Goal: Task Accomplishment & Management: Use online tool/utility

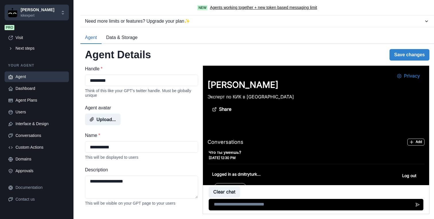
scroll to position [237, 0]
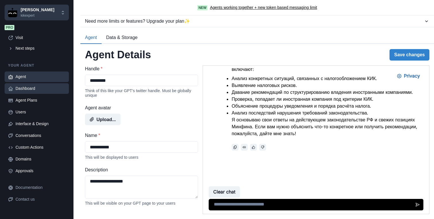
click at [30, 89] on div "Dashboard" at bounding box center [40, 89] width 50 height 6
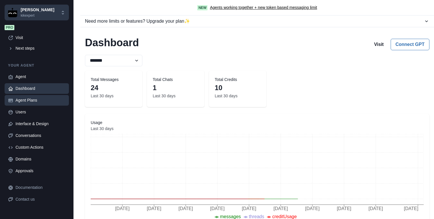
click at [28, 101] on div "Agent Plans" at bounding box center [40, 100] width 50 height 6
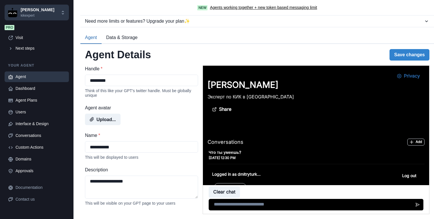
scroll to position [237, 0]
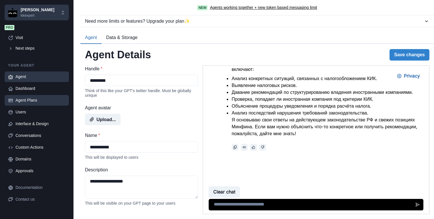
click at [30, 102] on div "Agent Plans" at bounding box center [40, 100] width 50 height 6
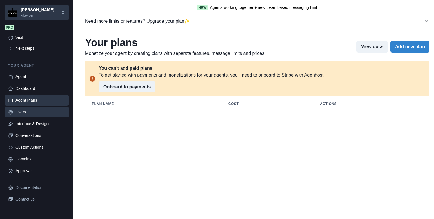
click at [29, 116] on link "Users" at bounding box center [37, 112] width 64 height 11
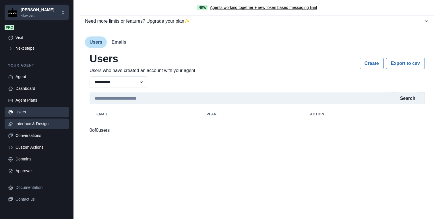
click at [39, 126] on div "Interface & Design" at bounding box center [40, 124] width 50 height 6
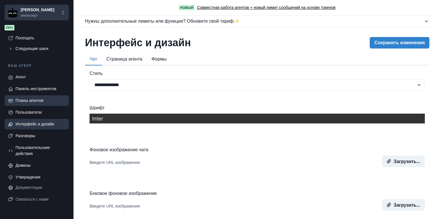
click at [37, 102] on font "Планы агентов" at bounding box center [29, 100] width 28 height 5
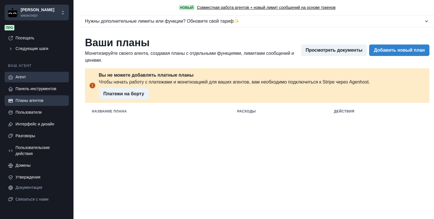
click at [39, 75] on div "Агент" at bounding box center [40, 77] width 50 height 6
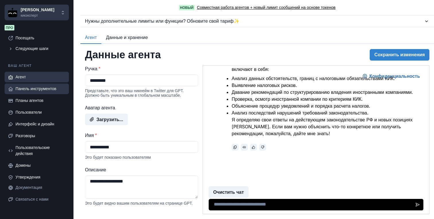
click at [40, 88] on font "Панель инструментов" at bounding box center [35, 88] width 41 height 5
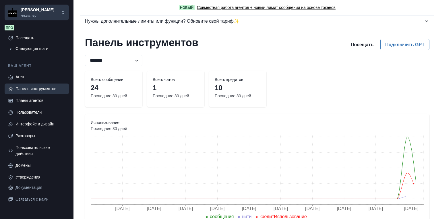
click at [55, 58] on div "Ваш агент Агент Панель инструментов Планы агентов Пользователи Интерфейс и диза…" at bounding box center [37, 118] width 64 height 128
click at [35, 117] on link "Пользователи" at bounding box center [37, 112] width 64 height 11
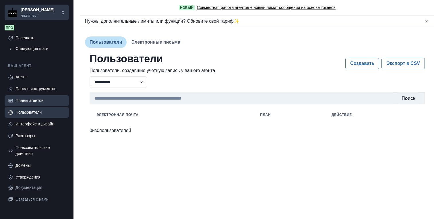
click at [36, 101] on font "Планы агентов" at bounding box center [29, 100] width 28 height 5
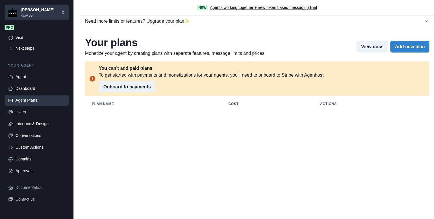
click at [369, 53] on div "Your plans Monetize your agent by creating plans with seperate features, messag…" at bounding box center [257, 46] width 344 height 20
click at [369, 52] on button "View docs" at bounding box center [372, 46] width 32 height 11
click at [408, 45] on button "Add new plan" at bounding box center [409, 46] width 39 height 11
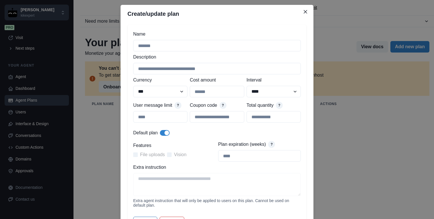
scroll to position [0, 0]
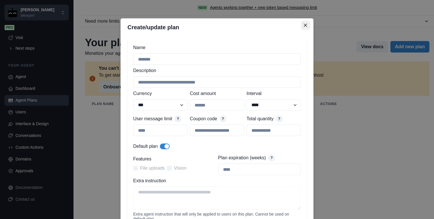
click at [306, 22] on button "Close" at bounding box center [305, 25] width 9 height 9
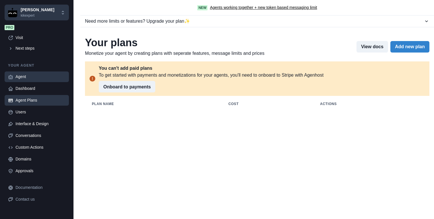
click at [25, 81] on link "Agent" at bounding box center [37, 76] width 64 height 11
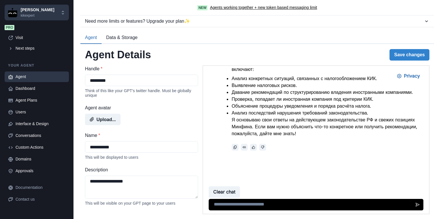
click at [120, 37] on button "Data & Storage" at bounding box center [122, 38] width 40 height 12
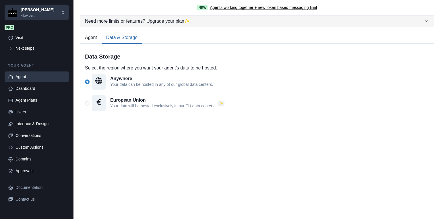
click at [426, 21] on icon "button" at bounding box center [427, 21] width 6 height 6
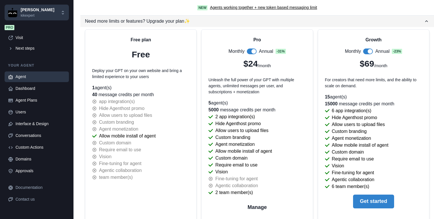
click at [426, 21] on icon "button" at bounding box center [426, 21] width 3 height 2
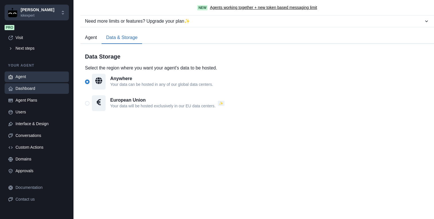
click at [30, 91] on div "Dashboard" at bounding box center [40, 89] width 50 height 6
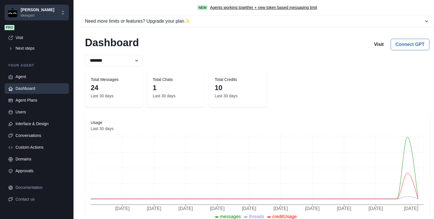
click at [20, 106] on div "Agent Dashboard Agent Plans Users Interface & Design Conversations Custom Actio…" at bounding box center [37, 123] width 64 height 105
click at [24, 101] on div "Agent Plans" at bounding box center [40, 100] width 50 height 6
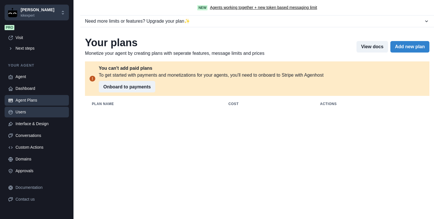
click at [42, 116] on link "Users" at bounding box center [37, 112] width 64 height 11
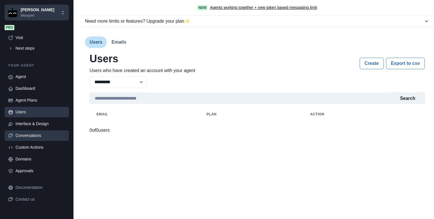
click at [30, 138] on div "Conversations" at bounding box center [40, 136] width 50 height 6
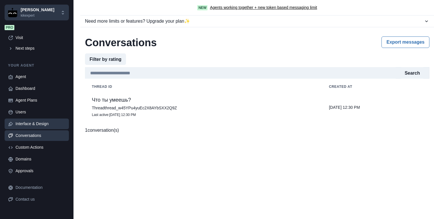
click at [32, 127] on link "Interface & Design" at bounding box center [37, 124] width 64 height 11
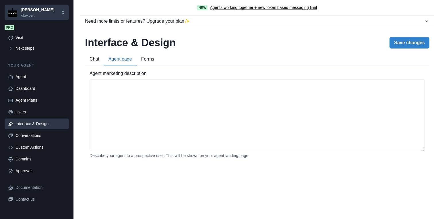
click at [129, 51] on div "**********" at bounding box center [257, 99] width 354 height 135
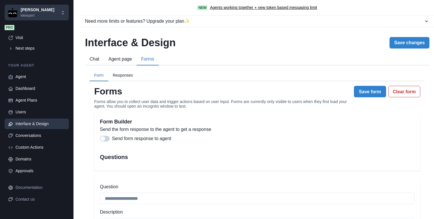
click at [147, 61] on button "Forms" at bounding box center [148, 59] width 22 height 12
click at [93, 60] on button "Chat" at bounding box center [94, 59] width 19 height 12
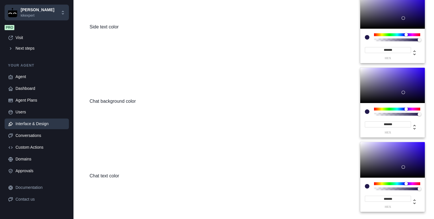
scroll to position [307, 0]
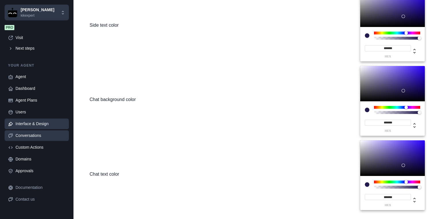
click at [33, 136] on div "Conversations" at bounding box center [40, 136] width 50 height 6
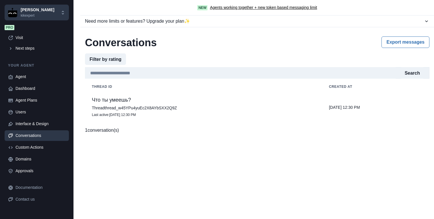
scroll to position [0, 0]
click at [29, 152] on link "Custom Actions" at bounding box center [37, 147] width 64 height 11
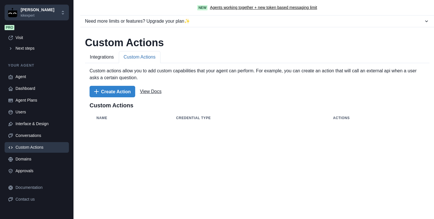
click at [148, 55] on button "Custom Actions" at bounding box center [140, 57] width 42 height 12
click at [105, 57] on button "Integrations" at bounding box center [102, 57] width 34 height 12
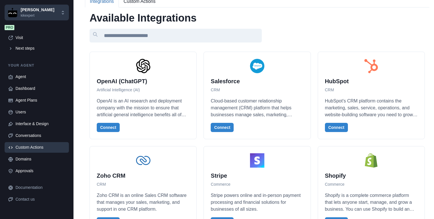
scroll to position [56, 0]
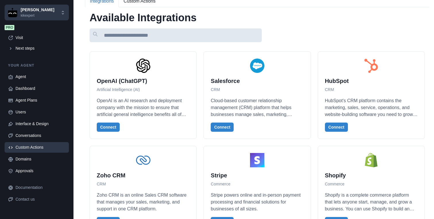
click at [160, 35] on input at bounding box center [176, 35] width 172 height 14
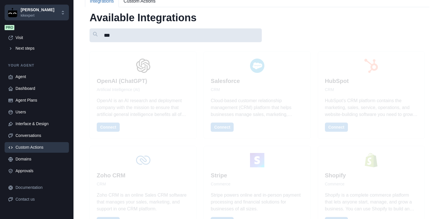
scroll to position [0, 0]
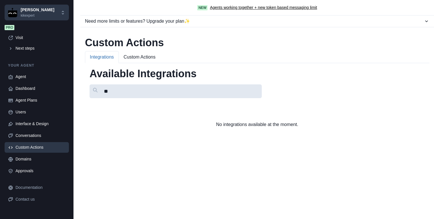
type input "*"
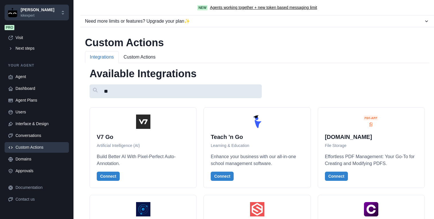
type input "*"
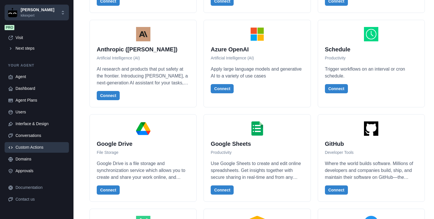
scroll to position [765, 0]
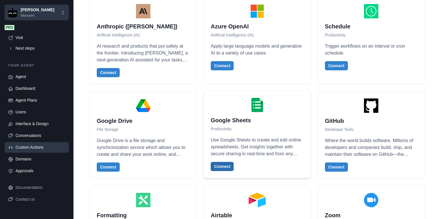
click at [223, 170] on button "Connect" at bounding box center [222, 166] width 23 height 9
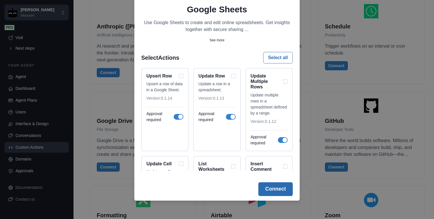
click at [276, 190] on button "Connect" at bounding box center [275, 189] width 34 height 14
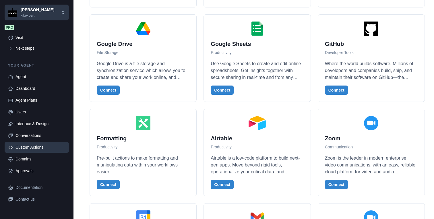
scroll to position [822, 0]
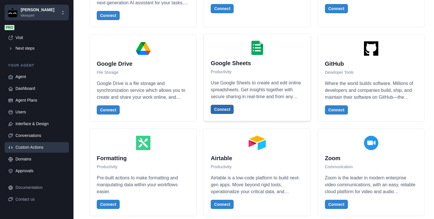
click at [223, 110] on button "Connect" at bounding box center [222, 109] width 23 height 9
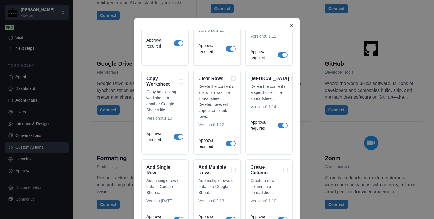
scroll to position [60, 0]
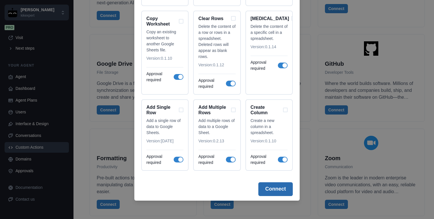
click at [271, 189] on button "Connect" at bounding box center [275, 189] width 34 height 14
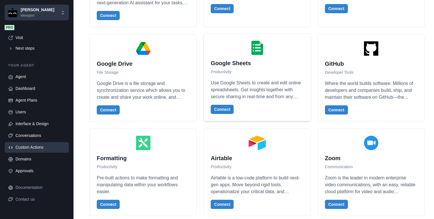
click at [236, 82] on p "Use Google Sheets to create and edit online spreadsheets. Get insights together…" at bounding box center [257, 89] width 93 height 21
click at [221, 109] on button "Connect" at bounding box center [222, 109] width 23 height 9
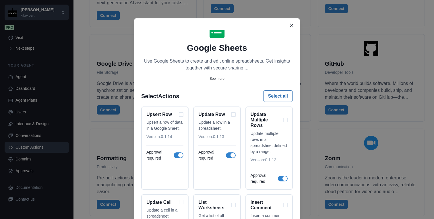
scroll to position [22, 0]
click at [217, 78] on p "See more" at bounding box center [216, 77] width 15 height 5
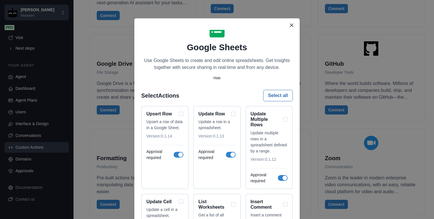
click at [217, 78] on p "Hide" at bounding box center [217, 77] width 7 height 5
click at [220, 78] on p "See more" at bounding box center [216, 77] width 15 height 5
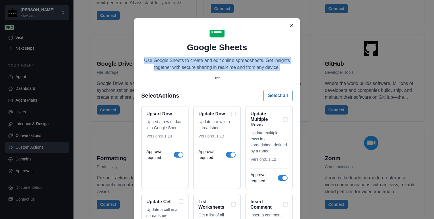
drag, startPoint x: 284, startPoint y: 67, endPoint x: 143, endPoint y: 60, distance: 141.1
click at [143, 60] on p "Use Google Sheets to create and edit online spreadsheets. Get insights together…" at bounding box center [217, 64] width 152 height 14
copy p "Use Google Sheets to create and edit online spreadsheets. Get insights together…"
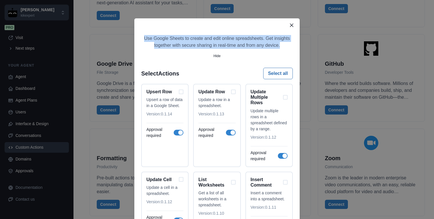
scroll to position [55, 0]
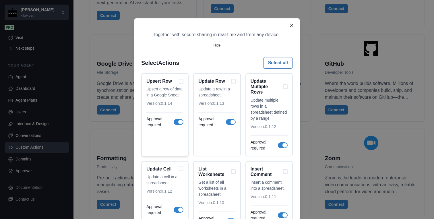
click at [182, 80] on div "Upsert Row" at bounding box center [164, 80] width 37 height 5
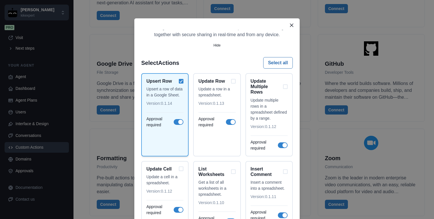
click at [183, 81] on div "Upsert Row" at bounding box center [164, 80] width 37 height 5
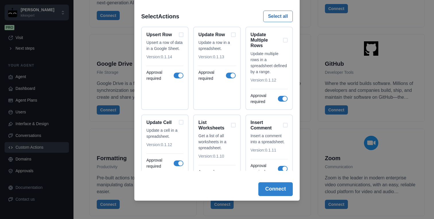
scroll to position [44, 0]
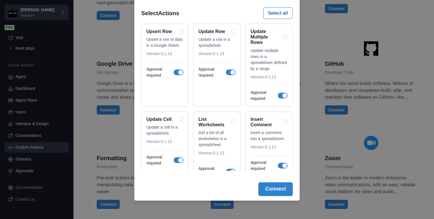
click at [302, 55] on div "Back Google Sheets Use Google Sheets to create and edit online spreadsheets. Ge…" at bounding box center [217, 109] width 434 height 219
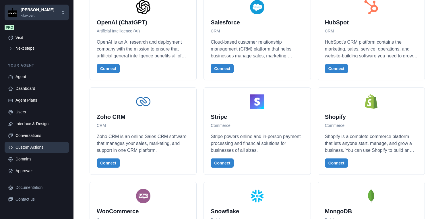
scroll to position [0, 0]
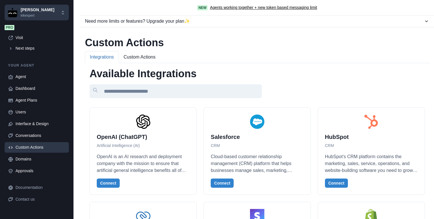
click at [149, 58] on button "Custom Actions" at bounding box center [140, 57] width 42 height 12
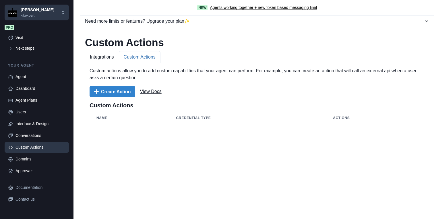
click at [108, 58] on button "Integrations" at bounding box center [102, 57] width 34 height 12
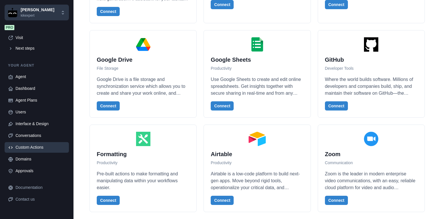
scroll to position [823, 0]
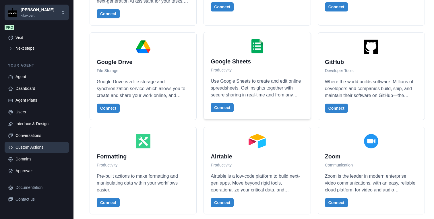
click at [235, 38] on div "Google Sheets Productivity Use Google Sheets to create and edit online spreadsh…" at bounding box center [257, 75] width 106 height 87
click at [228, 108] on button "Connect" at bounding box center [222, 107] width 23 height 9
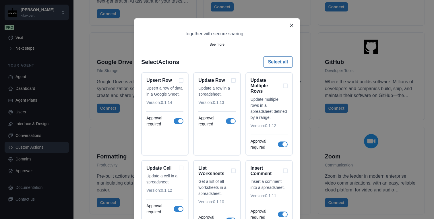
scroll to position [55, 0]
click at [168, 88] on p "Upsert a row of data in a Google Sheet." at bounding box center [164, 92] width 37 height 12
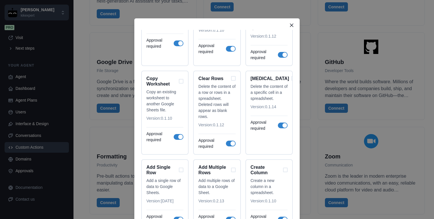
scroll to position [60, 0]
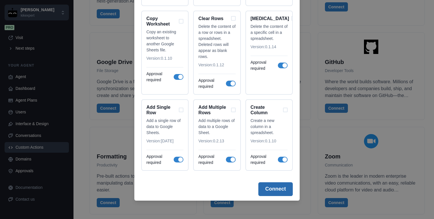
click at [282, 189] on button "Connect" at bounding box center [275, 189] width 34 height 14
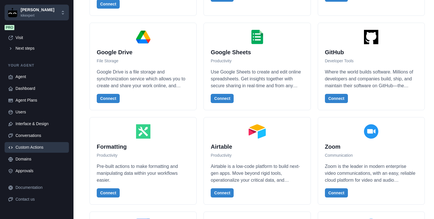
scroll to position [838, 0]
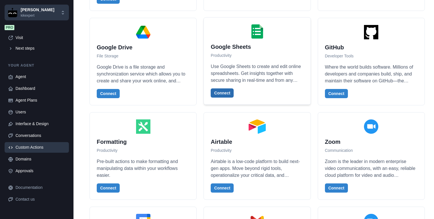
click at [219, 92] on button "Connect" at bounding box center [222, 92] width 23 height 9
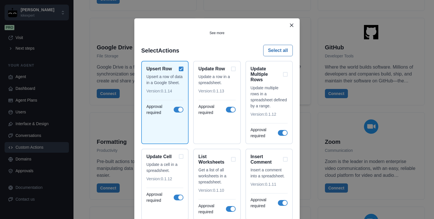
scroll to position [66, 0]
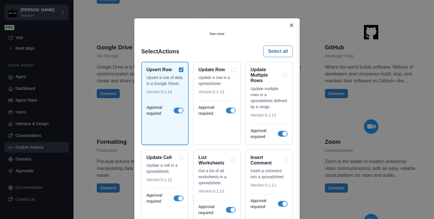
click at [178, 82] on p "Upsert a row of data in a Google Sheet." at bounding box center [164, 81] width 37 height 12
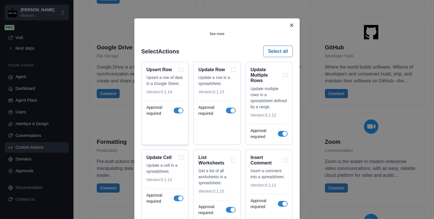
click at [178, 82] on p "Upsert a row of data in a Google Sheet." at bounding box center [164, 81] width 37 height 12
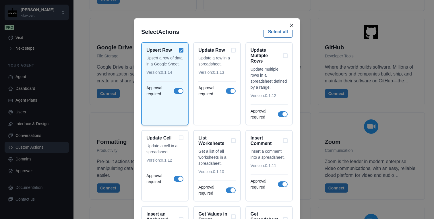
scroll to position [79, 0]
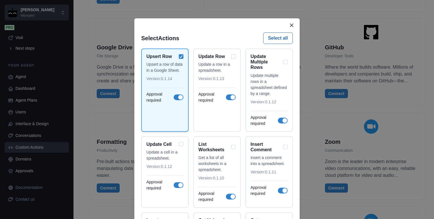
click at [156, 56] on h2 "Upsert Row" at bounding box center [161, 56] width 30 height 5
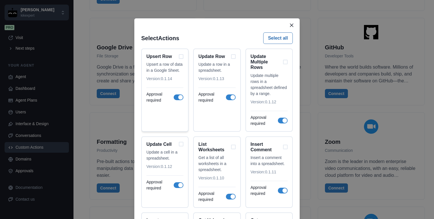
click at [156, 56] on h2 "Upsert Row" at bounding box center [161, 56] width 30 height 5
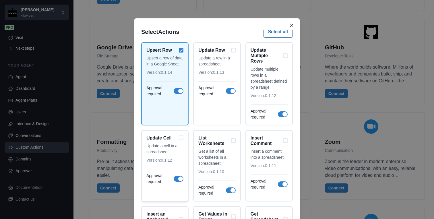
scroll to position [76, 0]
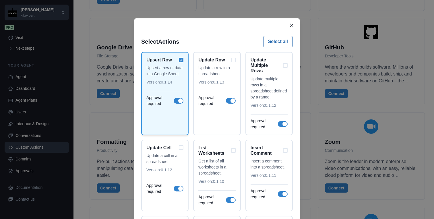
click at [178, 104] on span at bounding box center [179, 101] width 10 height 6
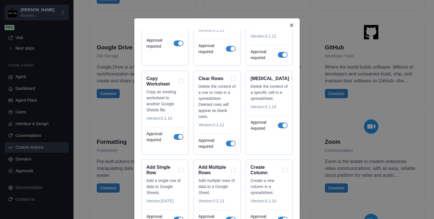
scroll to position [60, 0]
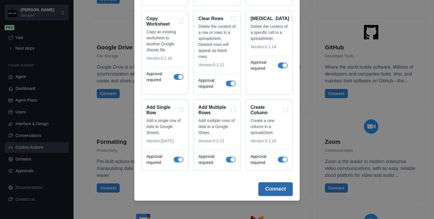
click at [275, 190] on button "Connect" at bounding box center [275, 189] width 34 height 14
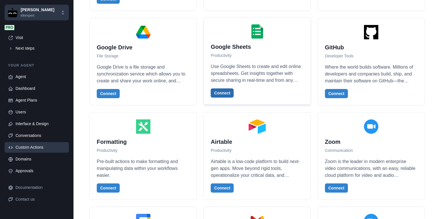
click at [222, 97] on button "Connect" at bounding box center [222, 92] width 23 height 9
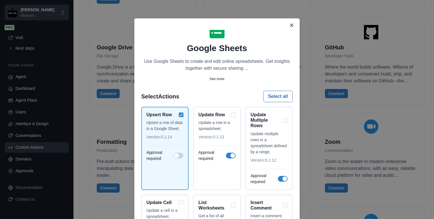
scroll to position [23, 0]
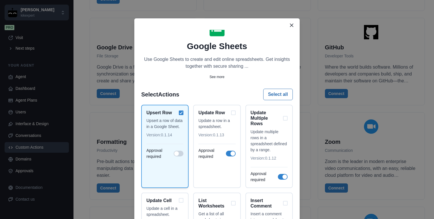
click at [182, 112] on div "Upsert Row" at bounding box center [164, 112] width 37 height 5
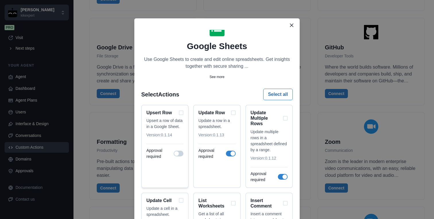
click at [179, 156] on span at bounding box center [179, 154] width 10 height 6
click at [274, 92] on button "Select all" at bounding box center [278, 94] width 30 height 11
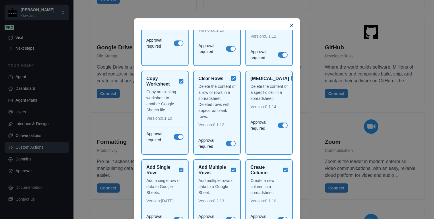
scroll to position [60, 0]
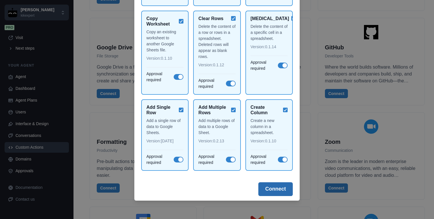
click at [279, 190] on button "Connect" at bounding box center [275, 189] width 34 height 14
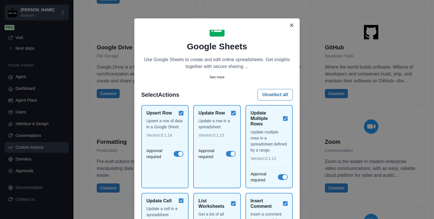
scroll to position [0, 0]
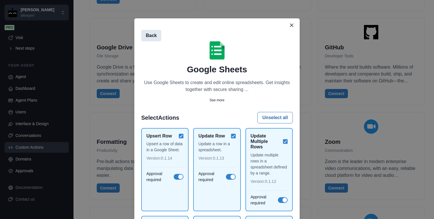
click at [156, 37] on button "Back" at bounding box center [151, 35] width 20 height 11
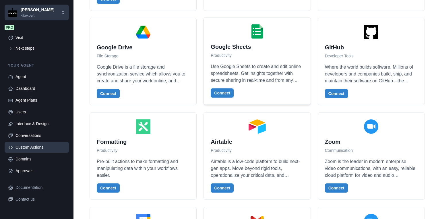
click at [252, 63] on p "Use Google Sheets to create and edit online spreadsheets. Get insights together…" at bounding box center [257, 73] width 93 height 21
click at [222, 92] on button "Connect" at bounding box center [222, 92] width 23 height 9
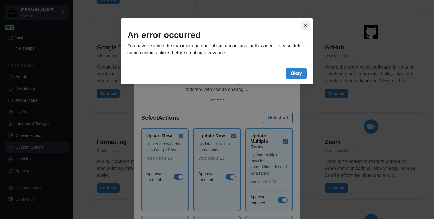
click at [305, 24] on icon "Close" at bounding box center [305, 25] width 3 height 3
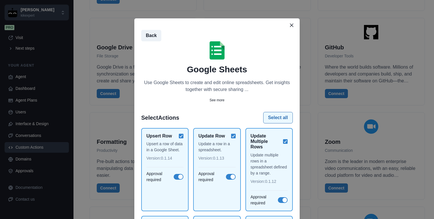
click at [273, 116] on button "Select all" at bounding box center [278, 117] width 30 height 11
click at [267, 117] on button "Unselect all" at bounding box center [274, 117] width 35 height 11
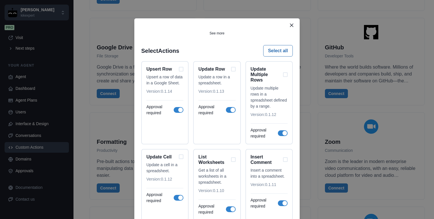
scroll to position [69, 0]
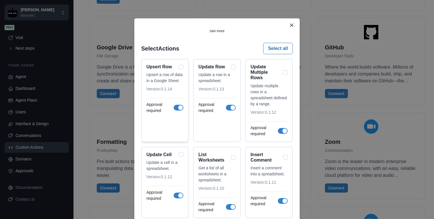
click at [183, 67] on div "Upsert Row" at bounding box center [164, 66] width 37 height 5
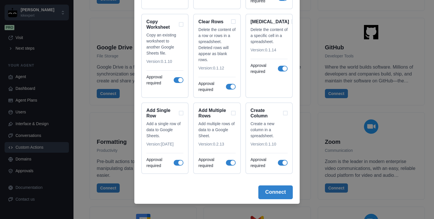
scroll to position [60, 0]
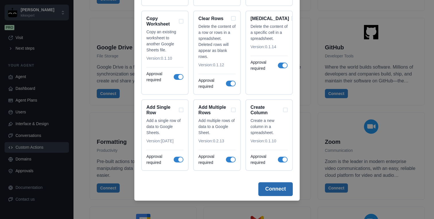
click at [274, 191] on button "Connect" at bounding box center [275, 189] width 34 height 14
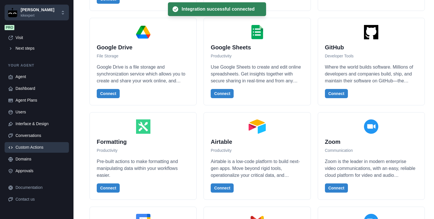
click at [200, 109] on div "OpenAI (ChatGPT) Artificial Intelligence (AI) OpenAI is an AI research and depl…" at bounding box center [257, 64] width 335 height 1591
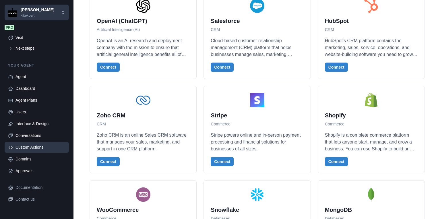
scroll to position [0, 0]
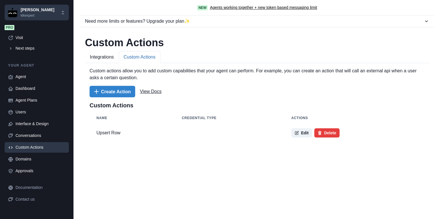
click at [154, 55] on button "Custom Actions" at bounding box center [140, 57] width 42 height 12
click at [28, 77] on div "Agent" at bounding box center [40, 77] width 50 height 6
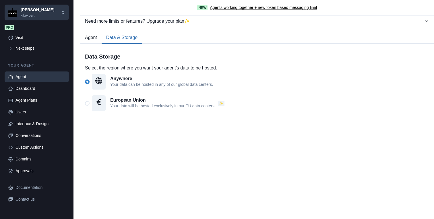
click at [90, 38] on button "Agent" at bounding box center [90, 38] width 21 height 12
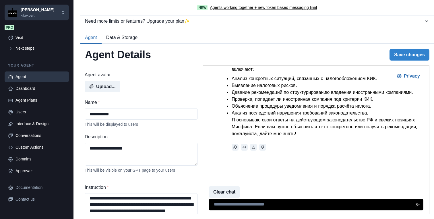
scroll to position [0, 0]
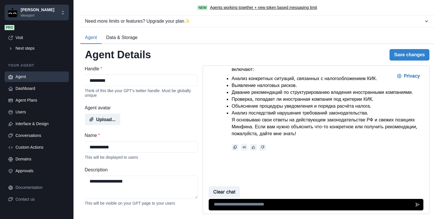
click at [130, 38] on button "Data & Storage" at bounding box center [122, 38] width 40 height 12
click at [92, 36] on button "Agent" at bounding box center [90, 38] width 21 height 12
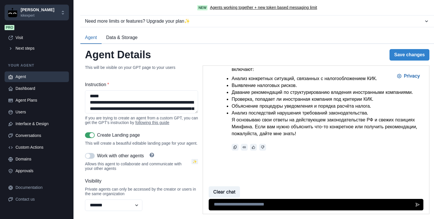
scroll to position [135, 0]
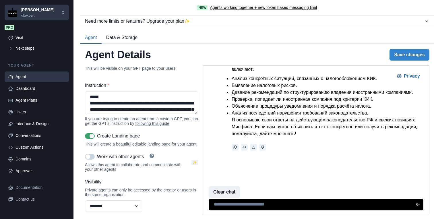
click at [87, 159] on span at bounding box center [88, 156] width 5 height 5
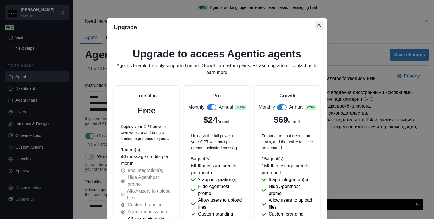
click at [320, 24] on icon "Close" at bounding box center [318, 25] width 3 height 3
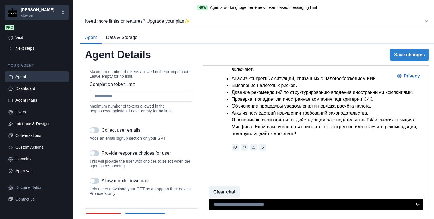
scroll to position [709, 0]
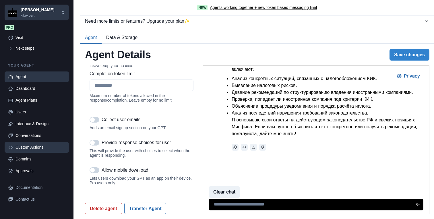
click at [26, 150] on div "Custom Actions" at bounding box center [40, 147] width 50 height 6
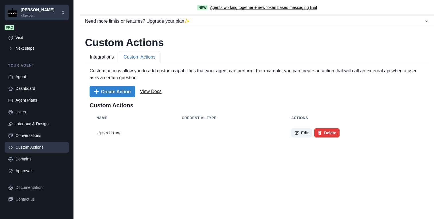
click at [154, 56] on button "Custom Actions" at bounding box center [140, 57] width 42 height 12
click at [115, 93] on button "Create Action" at bounding box center [113, 91] width 46 height 11
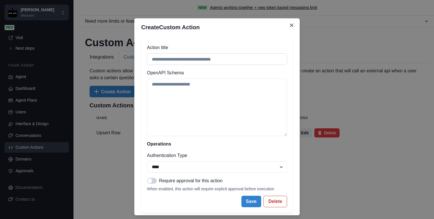
click at [212, 55] on input "Action title" at bounding box center [217, 58] width 140 height 11
click at [165, 90] on textarea "OpenAPI Schema" at bounding box center [217, 107] width 140 height 57
click at [185, 165] on select "**** ***** ****** ******" at bounding box center [217, 166] width 140 height 11
click at [292, 24] on icon "Close" at bounding box center [291, 25] width 3 height 3
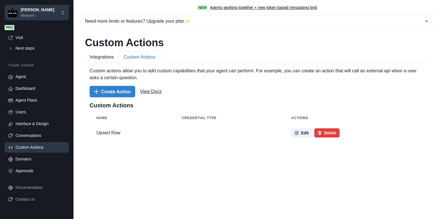
click at [108, 133] on td "Upsert Row" at bounding box center [132, 133] width 85 height 18
click at [190, 89] on div "Create Action View Docs" at bounding box center [257, 91] width 335 height 11
click at [155, 91] on link "View Docs" at bounding box center [151, 91] width 22 height 7
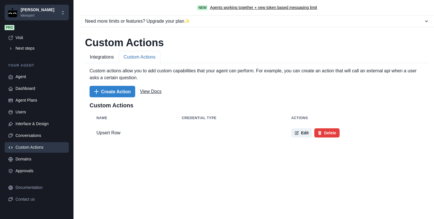
click at [88, 133] on div "Custom actions allow you to add custom capabilities that your agent can perform…" at bounding box center [257, 107] width 344 height 88
click at [107, 131] on td "Upsert Row" at bounding box center [132, 133] width 85 height 18
click at [122, 134] on td "Upsert Row" at bounding box center [132, 133] width 85 height 18
click at [152, 134] on td "Upsert Row" at bounding box center [132, 133] width 85 height 18
click at [182, 134] on td at bounding box center [229, 133] width 109 height 18
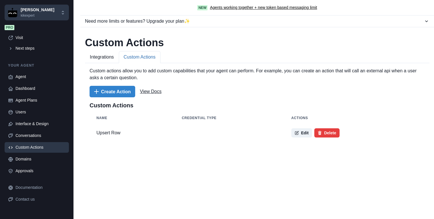
click at [207, 136] on td at bounding box center [229, 133] width 109 height 18
click at [245, 136] on td at bounding box center [229, 133] width 109 height 18
click at [301, 134] on button "Edit" at bounding box center [301, 132] width 21 height 9
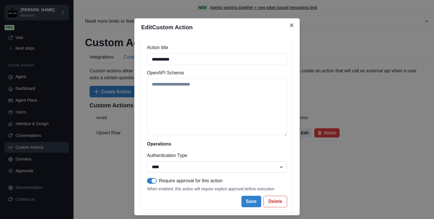
click at [278, 168] on select "**** ***** ****** ******" at bounding box center [217, 166] width 140 height 11
click at [147, 161] on select "**** ***** ****** ******" at bounding box center [217, 166] width 140 height 11
click at [290, 24] on icon "Close" at bounding box center [291, 25] width 3 height 3
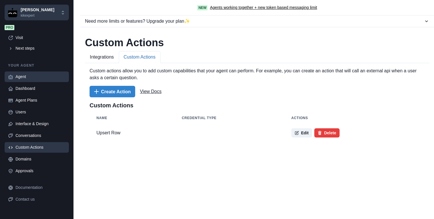
click at [24, 78] on div "Agent" at bounding box center [40, 77] width 50 height 6
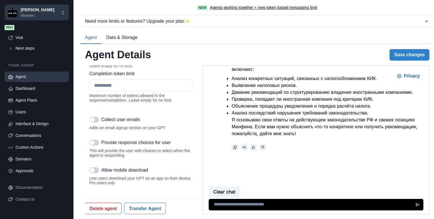
scroll to position [709, 0]
click at [30, 89] on div "Dashboard" at bounding box center [40, 89] width 50 height 6
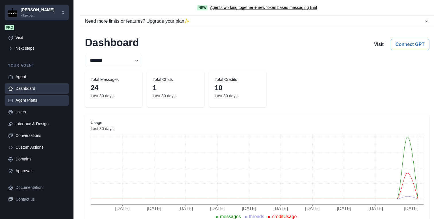
click at [30, 101] on div "Agent Plans" at bounding box center [40, 100] width 50 height 6
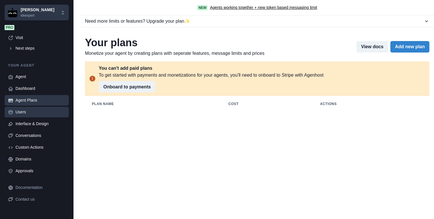
click at [26, 112] on div "Users" at bounding box center [40, 112] width 50 height 6
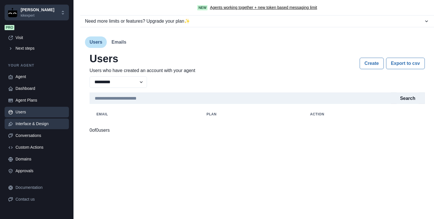
click at [26, 123] on div "Interface & Design" at bounding box center [40, 124] width 50 height 6
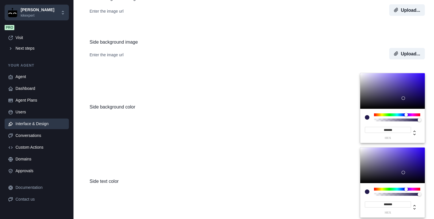
scroll to position [0, 0]
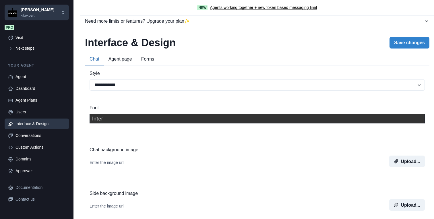
click at [127, 62] on button "Agent page" at bounding box center [120, 59] width 33 height 12
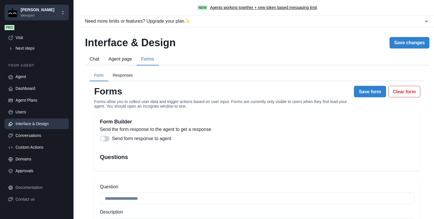
click at [145, 60] on button "Forms" at bounding box center [148, 59] width 22 height 12
click at [129, 75] on button "Responses" at bounding box center [122, 75] width 29 height 11
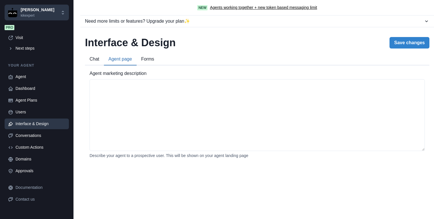
click at [124, 58] on button "Agent page" at bounding box center [120, 59] width 33 height 12
click at [91, 58] on button "Chat" at bounding box center [94, 59] width 19 height 12
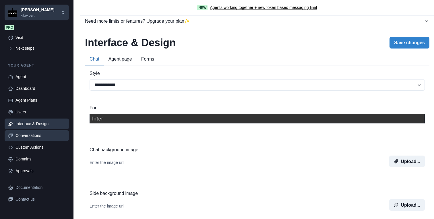
click at [38, 135] on div "Conversations" at bounding box center [40, 136] width 50 height 6
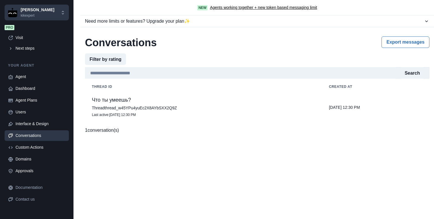
click at [91, 131] on p "1 conversation(s)" at bounding box center [102, 130] width 34 height 7
click at [34, 123] on div "Interface & Design" at bounding box center [40, 124] width 50 height 6
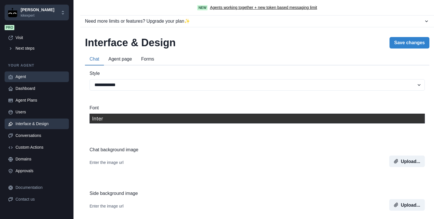
click at [37, 75] on div "Agent" at bounding box center [40, 77] width 50 height 6
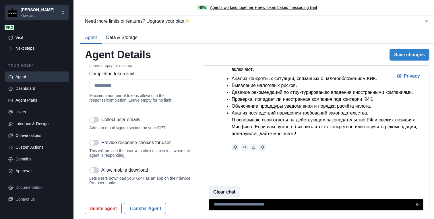
scroll to position [703, 0]
click at [35, 133] on div "Conversations" at bounding box center [40, 136] width 50 height 6
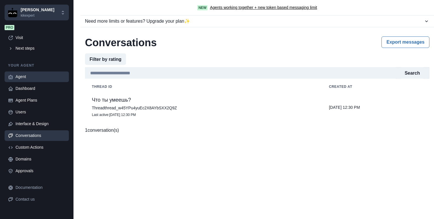
click at [24, 78] on div "Agent" at bounding box center [40, 77] width 50 height 6
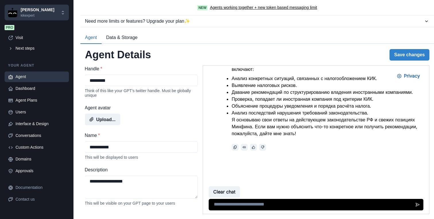
scroll to position [98, 0]
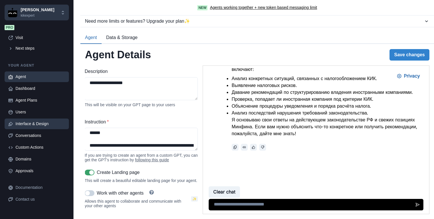
click at [47, 128] on link "Interface & Design" at bounding box center [37, 124] width 64 height 11
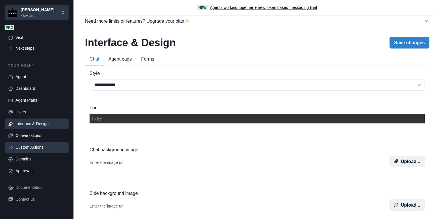
click at [10, 148] on icon at bounding box center [10, 147] width 5 height 5
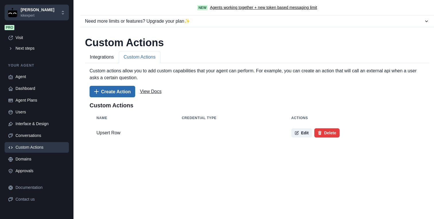
click at [110, 97] on button "Create Action" at bounding box center [113, 91] width 46 height 11
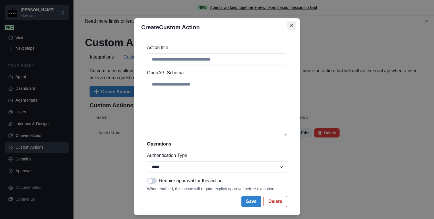
click at [293, 26] on icon "Close" at bounding box center [291, 25] width 3 height 3
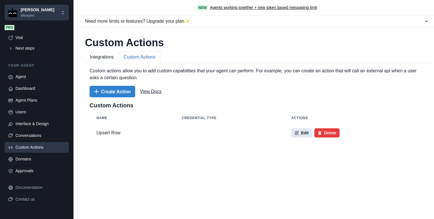
click at [299, 133] on button "Edit" at bounding box center [301, 132] width 21 height 9
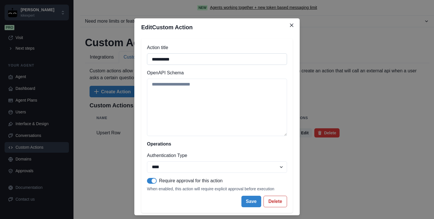
click at [199, 57] on input "**********" at bounding box center [217, 58] width 140 height 11
paste input "********"
type input "**********"
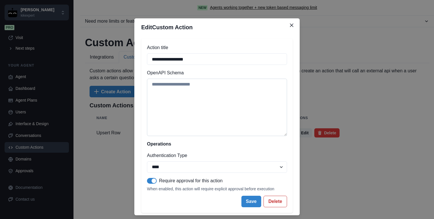
click at [171, 87] on textarea "OpenAPI Schema" at bounding box center [217, 107] width 140 height 57
click at [224, 168] on select "**** ***** ****** ******" at bounding box center [217, 166] width 140 height 11
click at [236, 168] on select "**** ***** ****** ******" at bounding box center [217, 166] width 140 height 11
click at [181, 86] on textarea "OpenAPI Schema" at bounding box center [217, 107] width 140 height 57
paste textarea "**********"
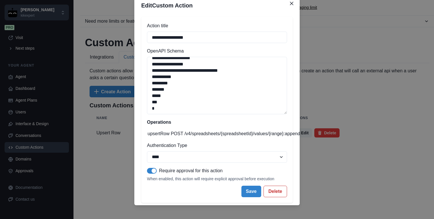
scroll to position [26, 0]
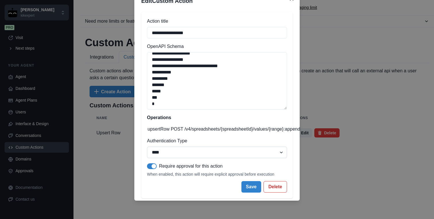
type textarea "**********"
click at [200, 149] on select "**** ***** ****** ******" at bounding box center [217, 152] width 140 height 11
select select "*****"
click at [147, 147] on select "**** ***** ****** ******" at bounding box center [217, 152] width 140 height 11
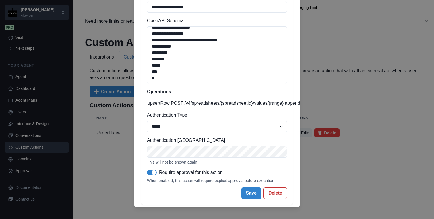
scroll to position [59, 0]
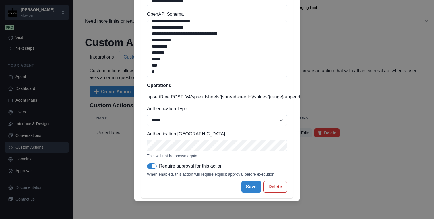
click at [282, 121] on select "**** ***** ****** ******" at bounding box center [217, 120] width 140 height 11
select select
click at [147, 126] on select "**** ***** ****** ******" at bounding box center [217, 120] width 140 height 11
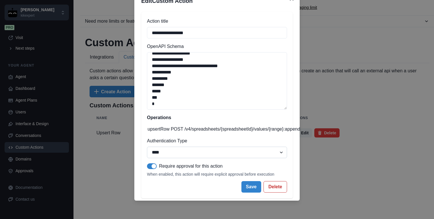
click at [282, 152] on select "**** ***** ****** ******" at bounding box center [217, 152] width 140 height 11
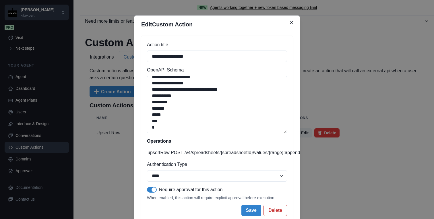
scroll to position [0, 0]
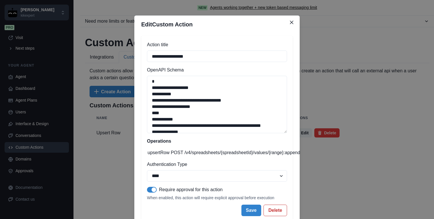
drag, startPoint x: 157, startPoint y: 131, endPoint x: 133, endPoint y: 27, distance: 106.0
click at [133, 28] on div "**********" at bounding box center [217, 109] width 434 height 219
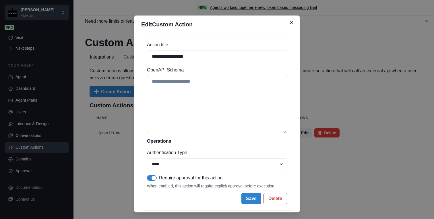
click at [151, 108] on textarea "OpenAPI Schema" at bounding box center [217, 104] width 140 height 57
drag, startPoint x: 151, startPoint y: 108, endPoint x: 146, endPoint y: 77, distance: 31.6
click at [146, 77] on div "**********" at bounding box center [217, 123] width 152 height 174
paste textarea "**********"
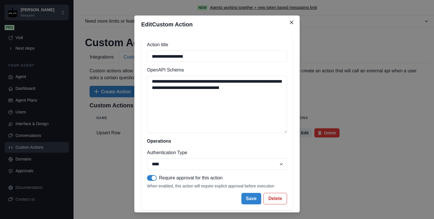
drag, startPoint x: 212, startPoint y: 94, endPoint x: 127, endPoint y: 75, distance: 86.7
click at [127, 75] on div "**********" at bounding box center [217, 109] width 434 height 219
paste textarea "**********"
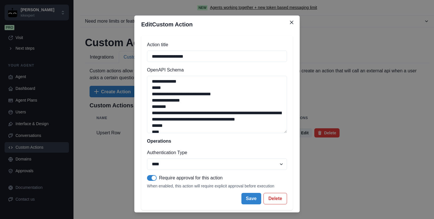
scroll to position [122, 0]
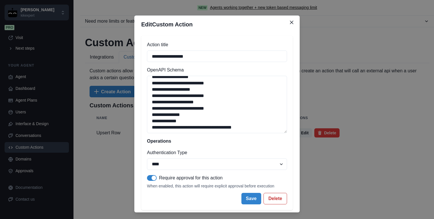
type textarea "**********"
click at [248, 198] on button "Save" at bounding box center [251, 198] width 20 height 11
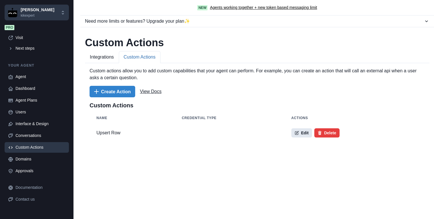
click at [300, 131] on button "Edit" at bounding box center [301, 132] width 21 height 9
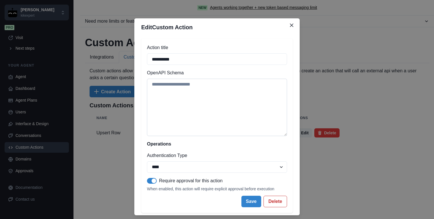
click at [156, 88] on textarea "OpenAPI Schema" at bounding box center [217, 107] width 140 height 57
paste textarea "**********"
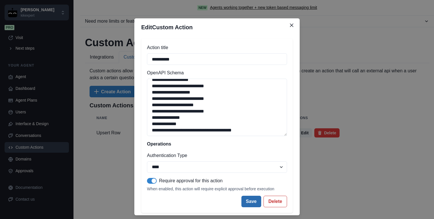
type textarea "**********"
click at [251, 202] on button "Save" at bounding box center [251, 201] width 20 height 11
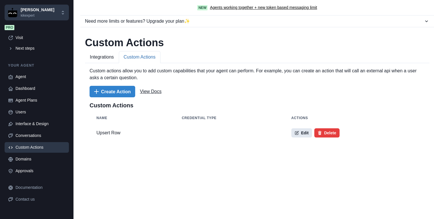
click at [298, 133] on icon "button" at bounding box center [297, 133] width 4 height 4
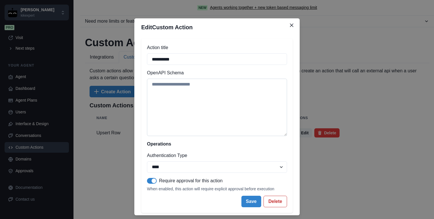
click at [186, 85] on textarea "OpenAPI Schema" at bounding box center [217, 107] width 140 height 57
paste textarea "**********"
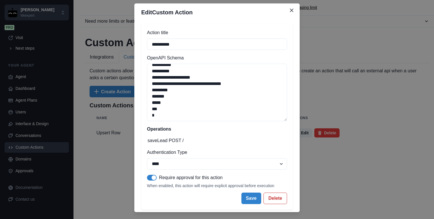
scroll to position [18, 0]
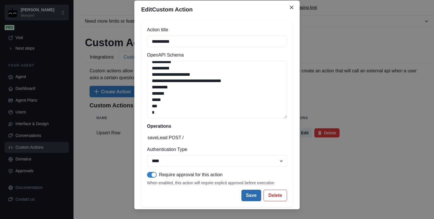
type textarea "**********"
click at [249, 195] on button "Save" at bounding box center [251, 195] width 20 height 11
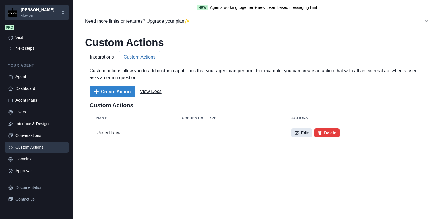
click at [296, 129] on button "Edit" at bounding box center [301, 132] width 21 height 9
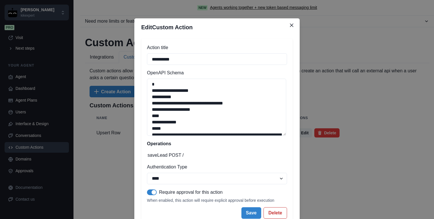
click at [152, 193] on span at bounding box center [154, 192] width 5 height 5
click at [247, 208] on button "Save" at bounding box center [251, 212] width 20 height 11
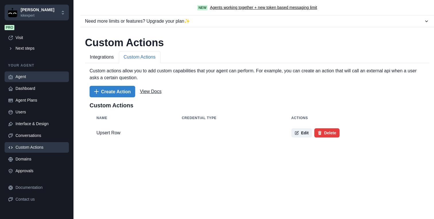
click at [24, 77] on div "Agent" at bounding box center [40, 77] width 50 height 6
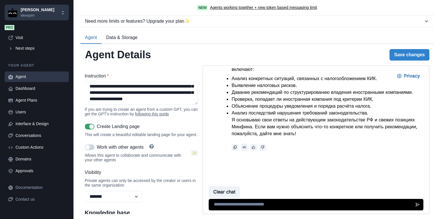
scroll to position [139, 0]
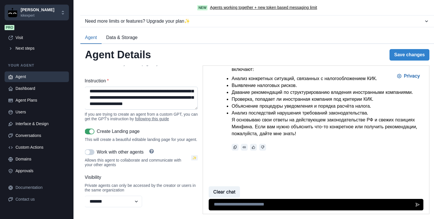
click at [117, 105] on textarea "Instruction *" at bounding box center [141, 98] width 113 height 23
paste textarea "**********"
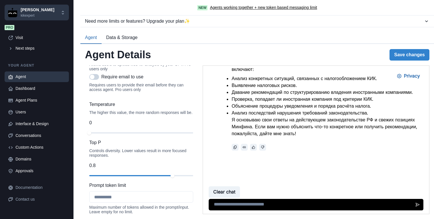
scroll to position [552, 0]
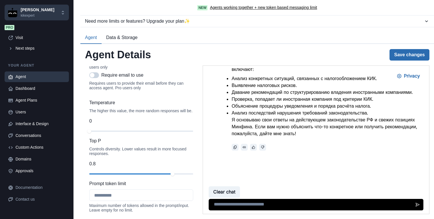
type textarea "**********"
click at [403, 52] on button "Save changes" at bounding box center [409, 54] width 40 height 11
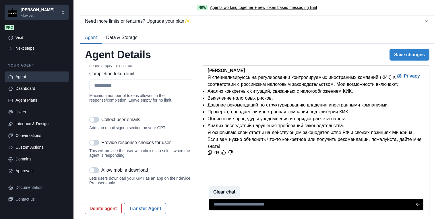
scroll to position [709, 0]
click at [399, 57] on button "Save changes" at bounding box center [409, 54] width 40 height 11
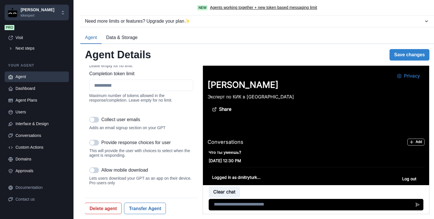
scroll to position [237, 0]
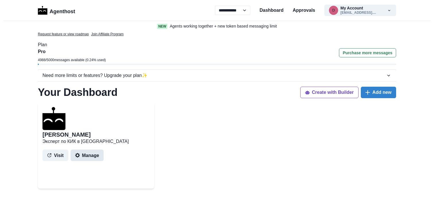
click at [83, 156] on button "Manage" at bounding box center [87, 155] width 33 height 11
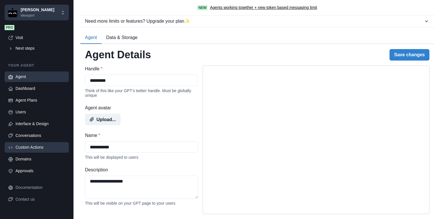
type textarea "**********"
click at [34, 146] on div "Custom Actions" at bounding box center [40, 147] width 50 height 6
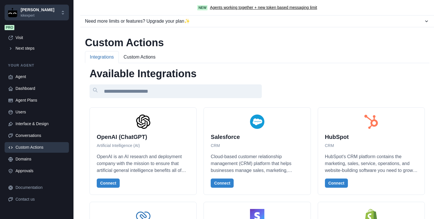
click at [147, 56] on button "Custom Actions" at bounding box center [140, 57] width 42 height 12
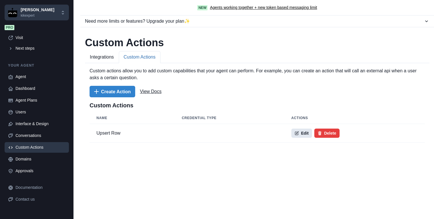
click at [301, 133] on button "Edit" at bounding box center [301, 133] width 21 height 9
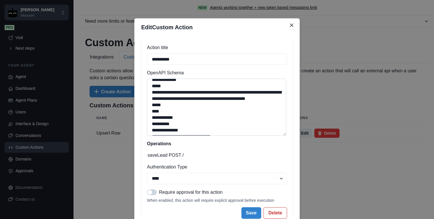
scroll to position [36, 0]
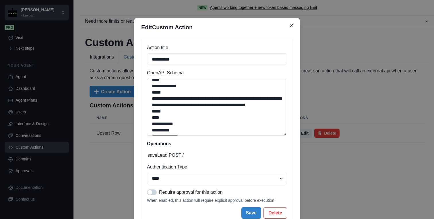
drag, startPoint x: 173, startPoint y: 99, endPoint x: 198, endPoint y: 109, distance: 26.5
click at [198, 109] on textarea "OpenAPI Schema" at bounding box center [216, 107] width 139 height 57
paste textarea
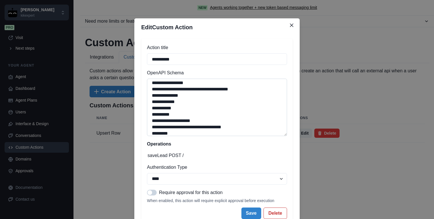
scroll to position [282, 0]
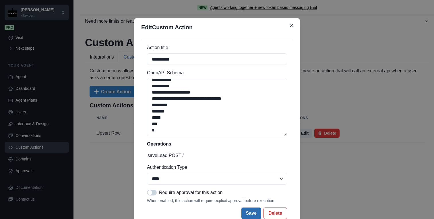
type textarea "**********"
click at [249, 212] on button "Save" at bounding box center [251, 212] width 20 height 11
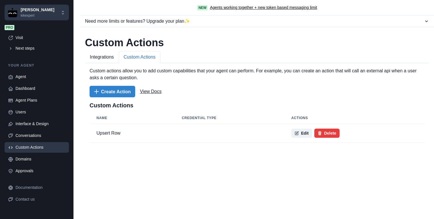
click at [40, 147] on div "Custom Actions" at bounding box center [40, 147] width 50 height 6
click at [156, 91] on link "View Docs" at bounding box center [151, 91] width 22 height 7
click at [112, 60] on button "Integrations" at bounding box center [102, 57] width 34 height 12
click at [132, 56] on button "Custom Actions" at bounding box center [140, 57] width 42 height 12
click at [117, 135] on td "Upsert Row" at bounding box center [132, 133] width 85 height 19
